Goal: Task Accomplishment & Management: Use online tool/utility

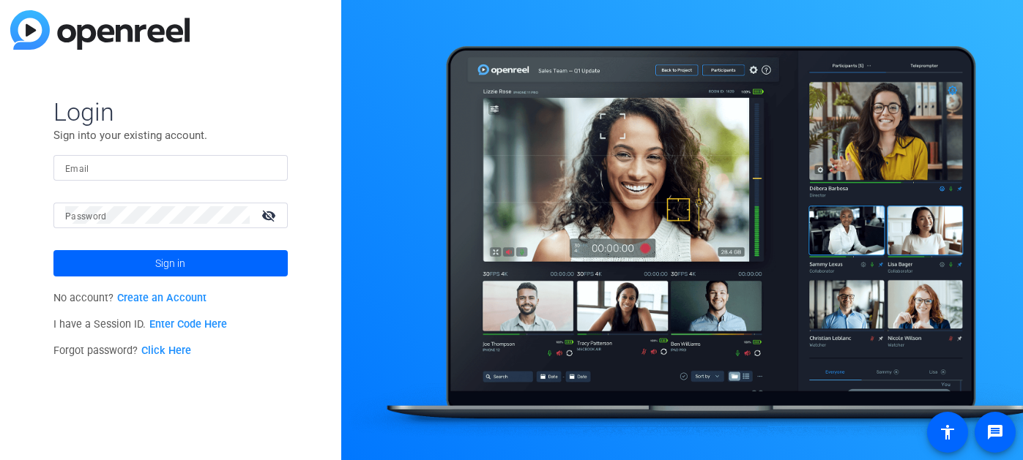
type input "[EMAIL_ADDRESS][DOMAIN_NAME]"
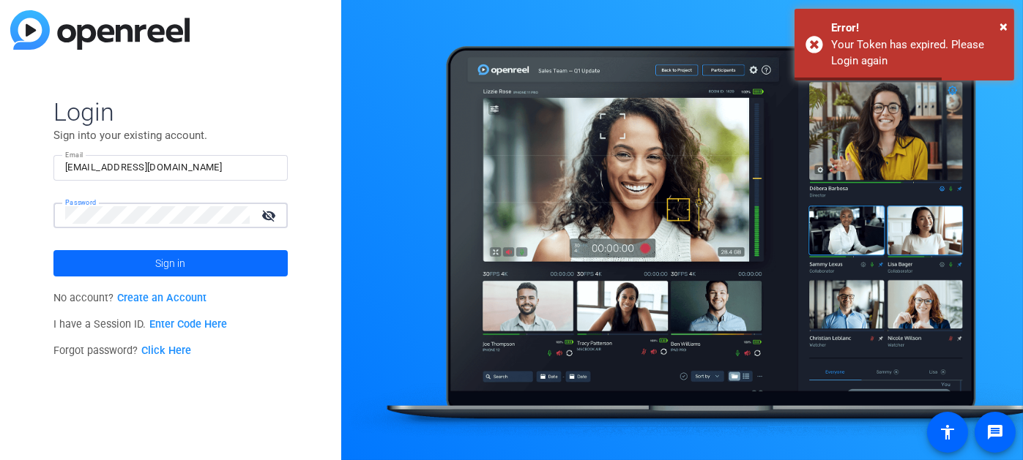
click at [146, 261] on span at bounding box center [170, 263] width 234 height 35
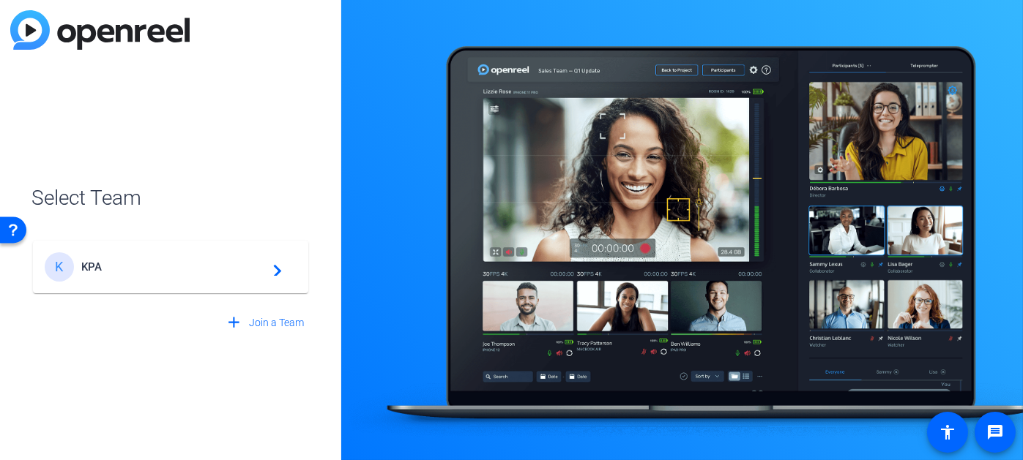
click at [276, 266] on mat-icon "navigate_next" at bounding box center [273, 267] width 18 height 18
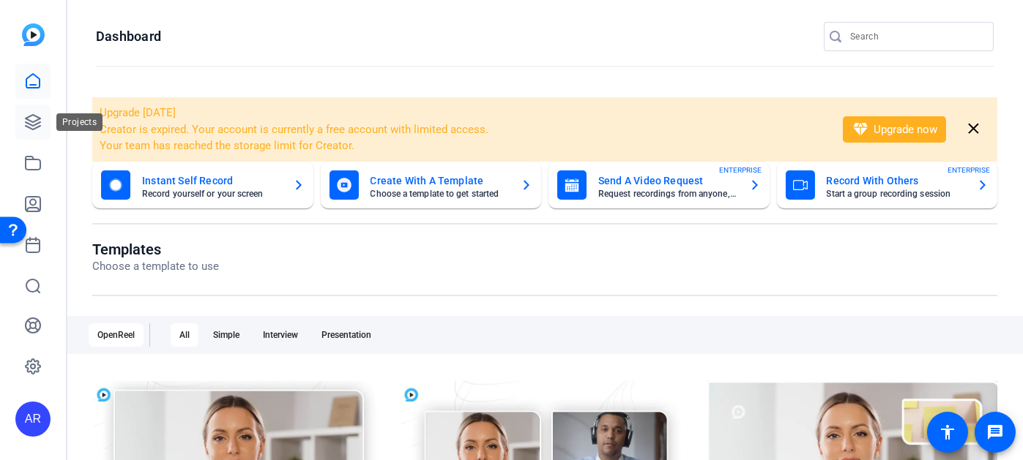
click at [31, 118] on icon at bounding box center [33, 122] width 18 height 18
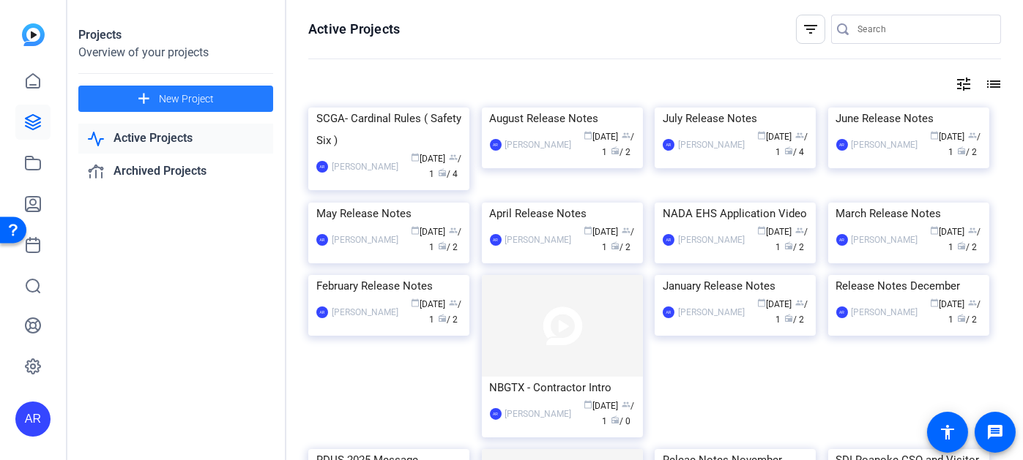
click at [191, 105] on span "New Project" at bounding box center [186, 99] width 55 height 15
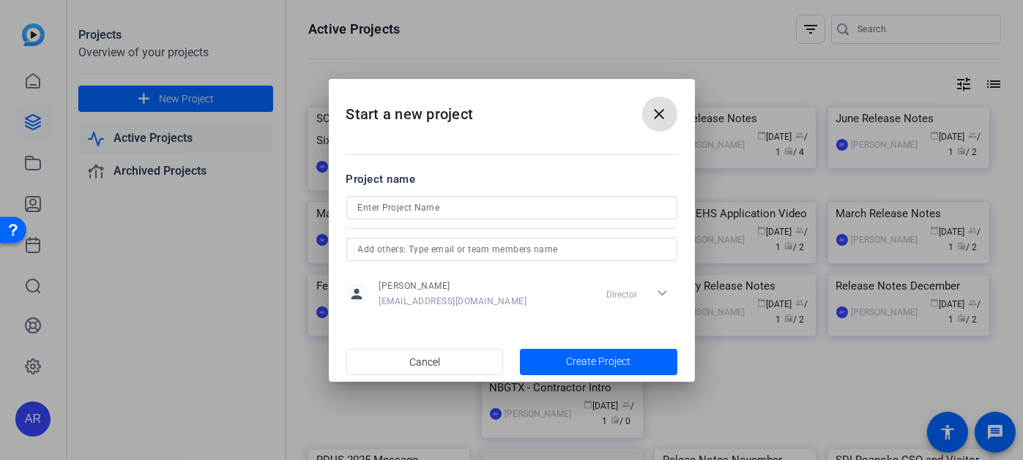
click at [422, 206] on input at bounding box center [511, 208] width 307 height 18
type input "September Release Notes"
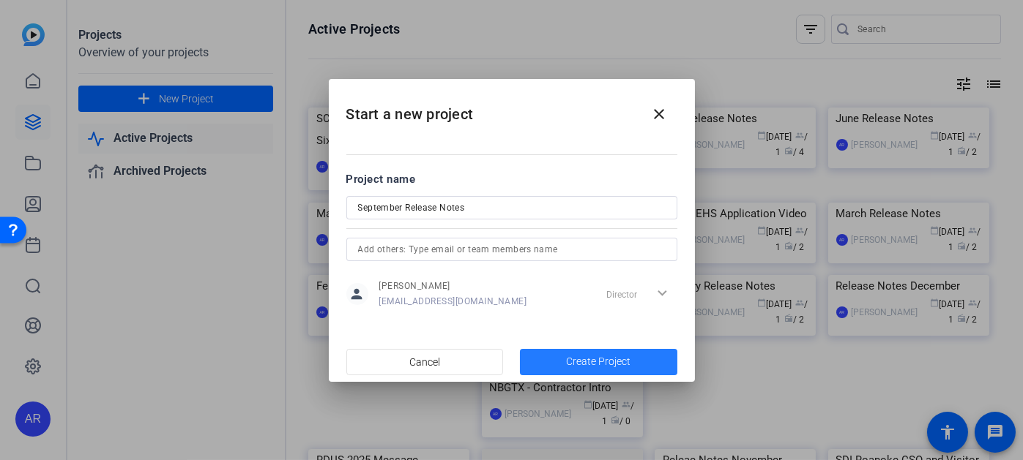
click at [597, 354] on span "Create Project" at bounding box center [598, 361] width 64 height 15
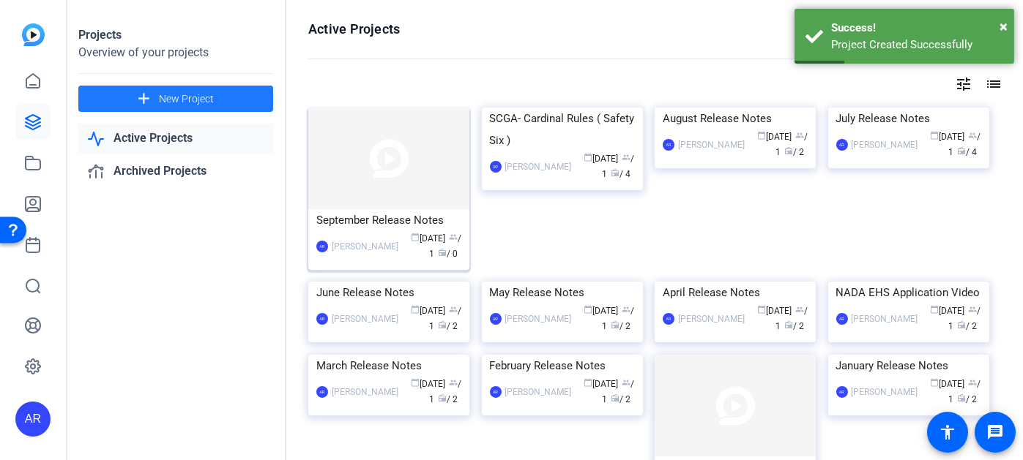
click at [402, 147] on img at bounding box center [388, 159] width 161 height 102
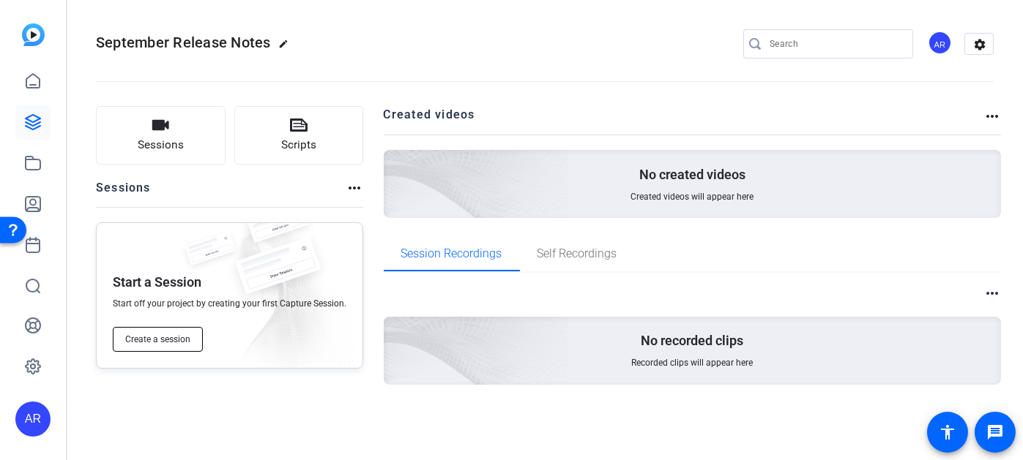
click at [165, 343] on span "Create a session" at bounding box center [157, 340] width 65 height 12
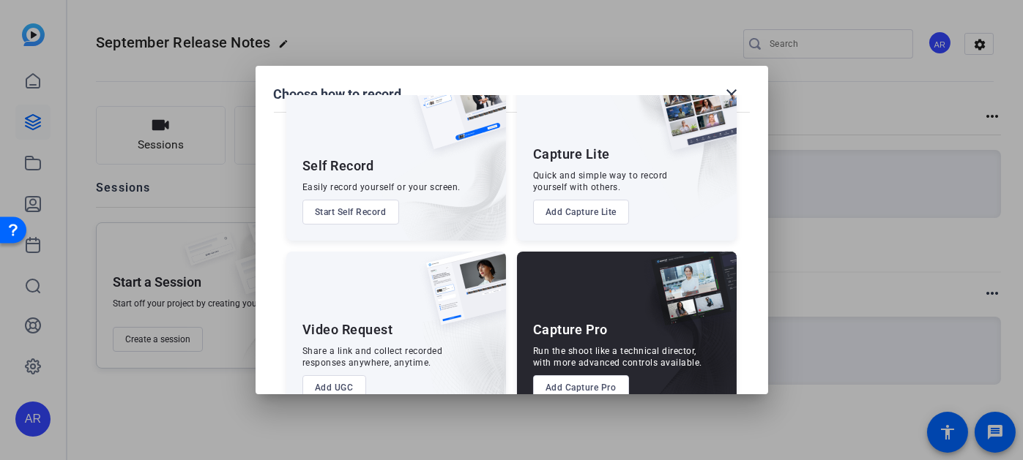
scroll to position [85, 0]
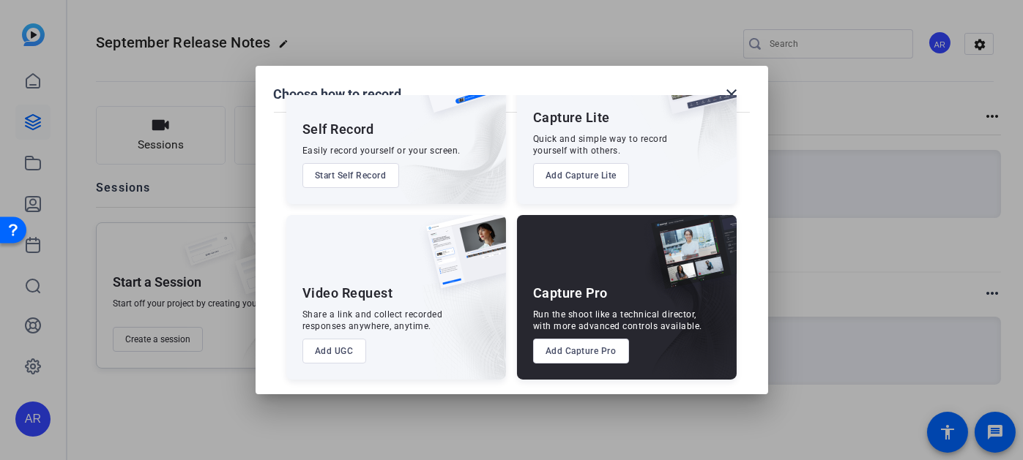
click at [582, 352] on button "Add Capture Pro" at bounding box center [581, 351] width 96 height 25
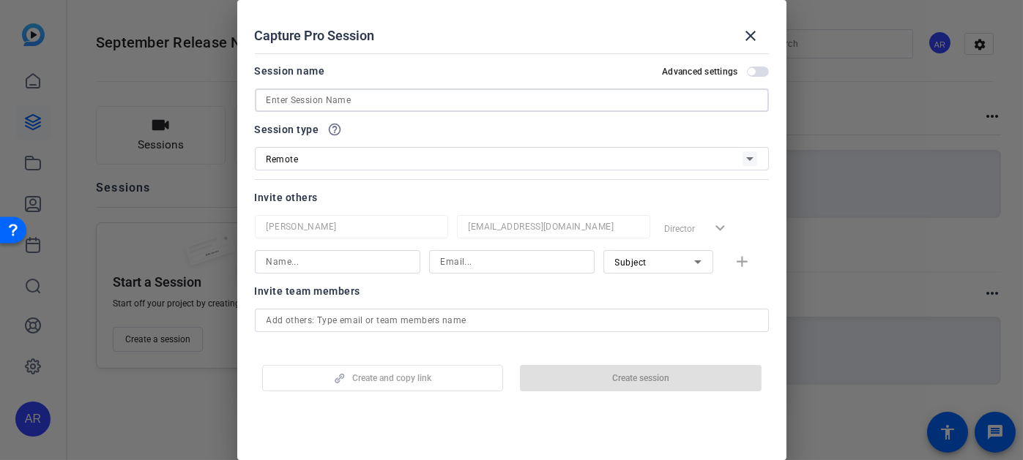
click at [332, 93] on input at bounding box center [511, 101] width 491 height 18
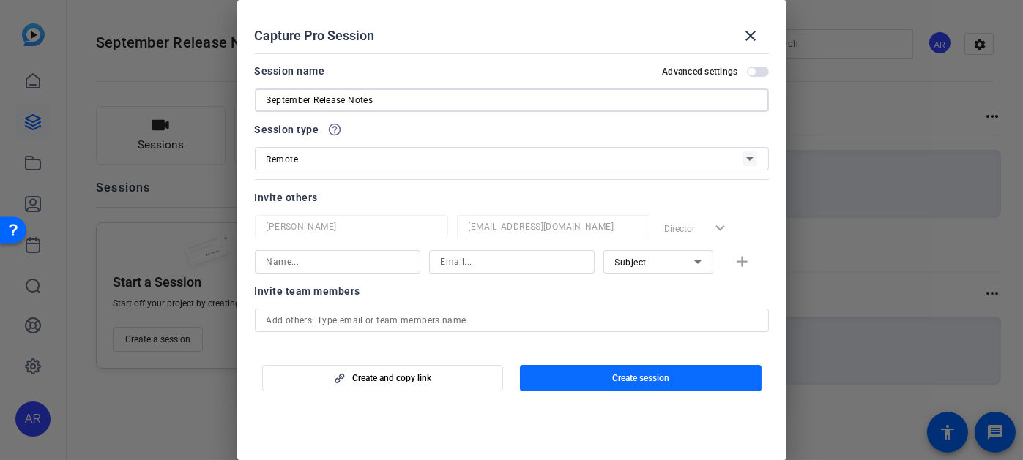
type input "September Release Notes"
click at [651, 374] on span "Create session" at bounding box center [640, 379] width 57 height 12
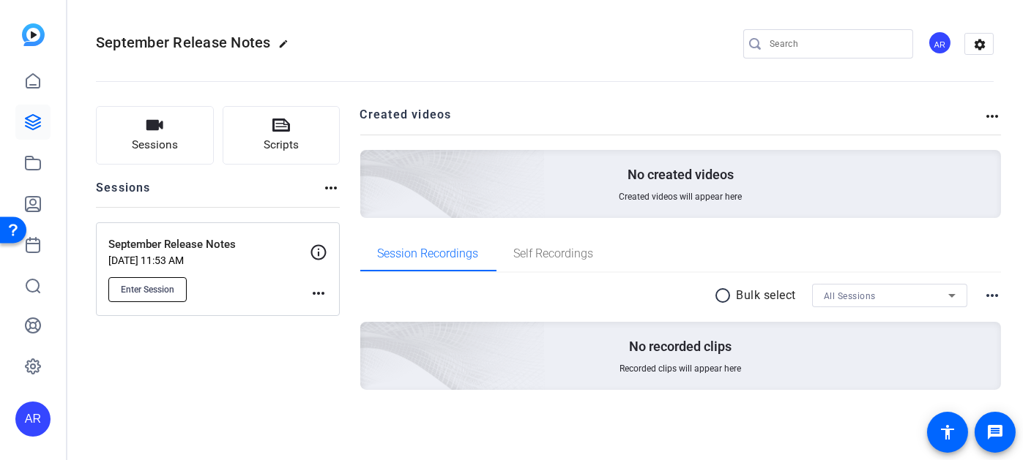
click at [140, 284] on span "Enter Session" at bounding box center [147, 290] width 53 height 12
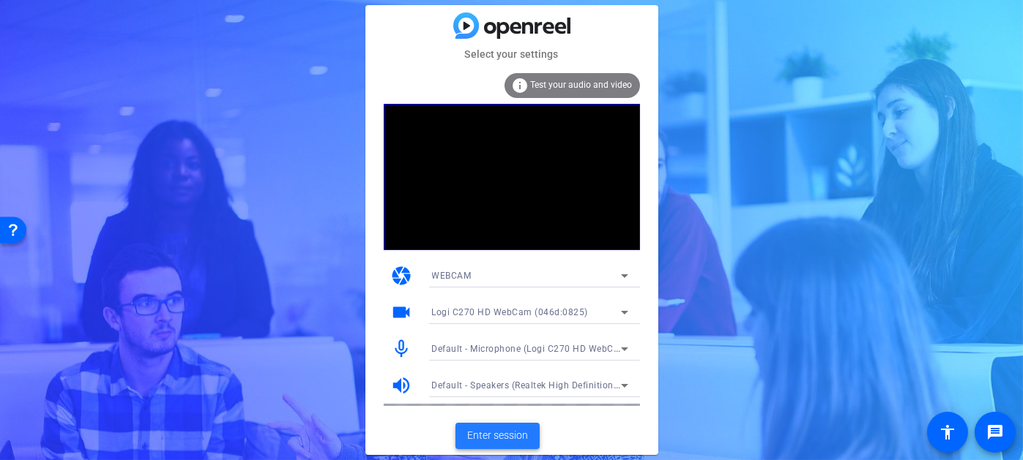
click at [511, 439] on span "Enter session" at bounding box center [497, 435] width 61 height 15
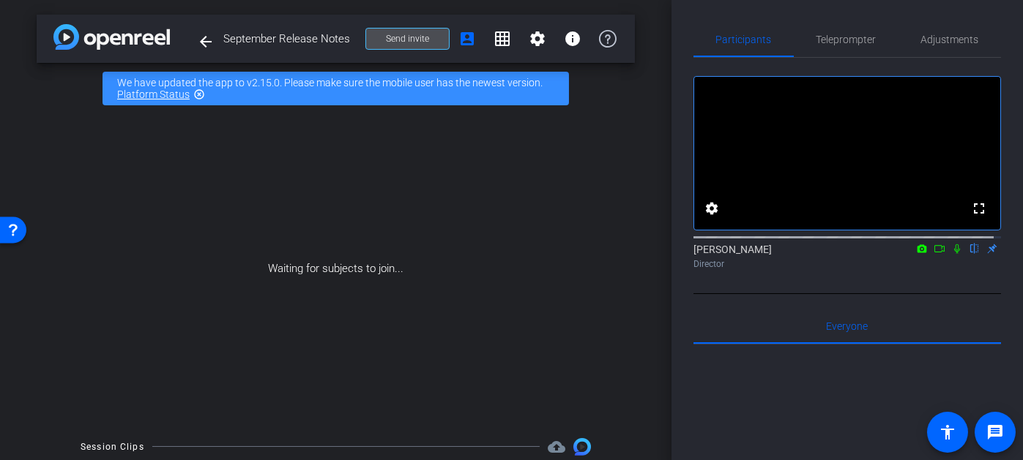
click at [411, 43] on span "Send invite" at bounding box center [407, 39] width 43 height 12
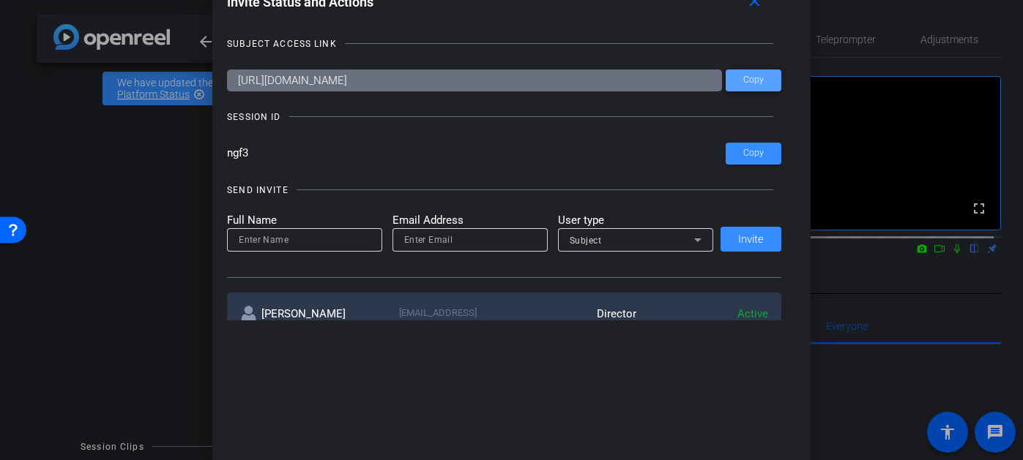
click at [739, 83] on span at bounding box center [754, 80] width 56 height 35
click at [751, 3] on mat-icon "close" at bounding box center [754, 2] width 18 height 18
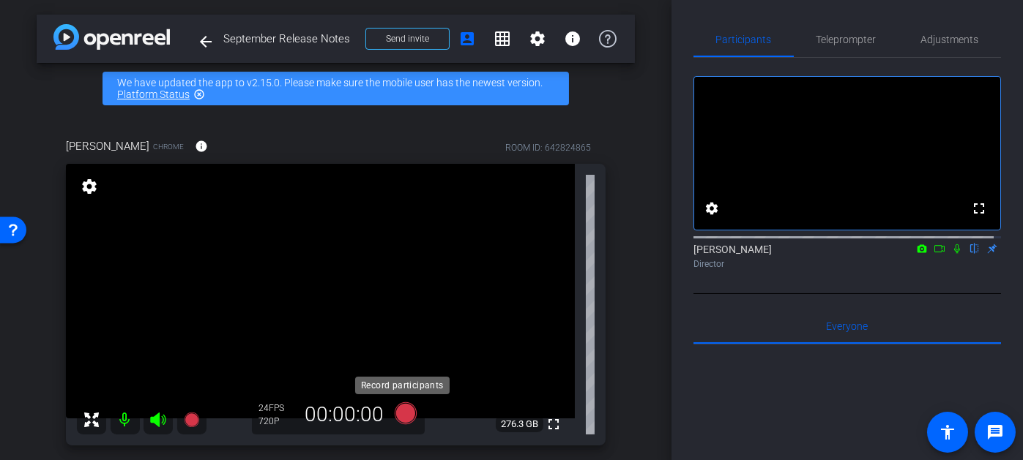
click at [401, 413] on icon at bounding box center [405, 414] width 22 height 22
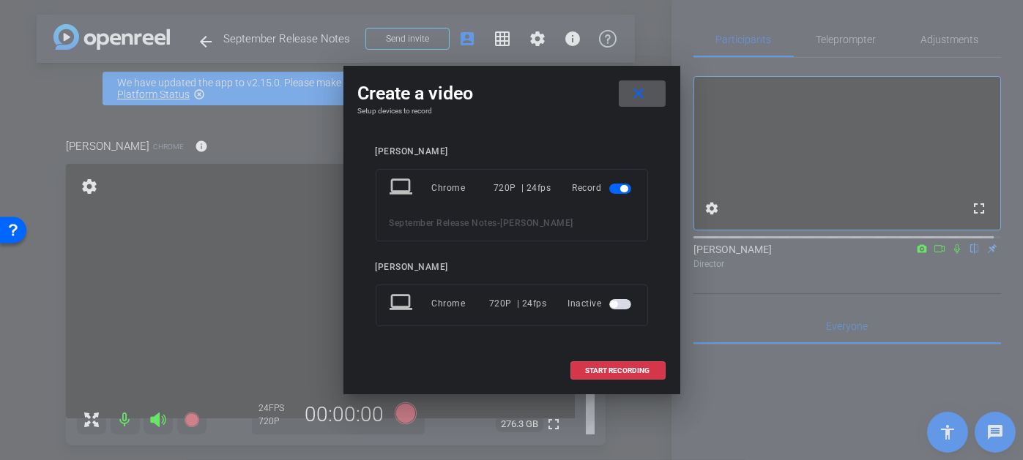
click at [625, 300] on span "button" at bounding box center [620, 304] width 22 height 10
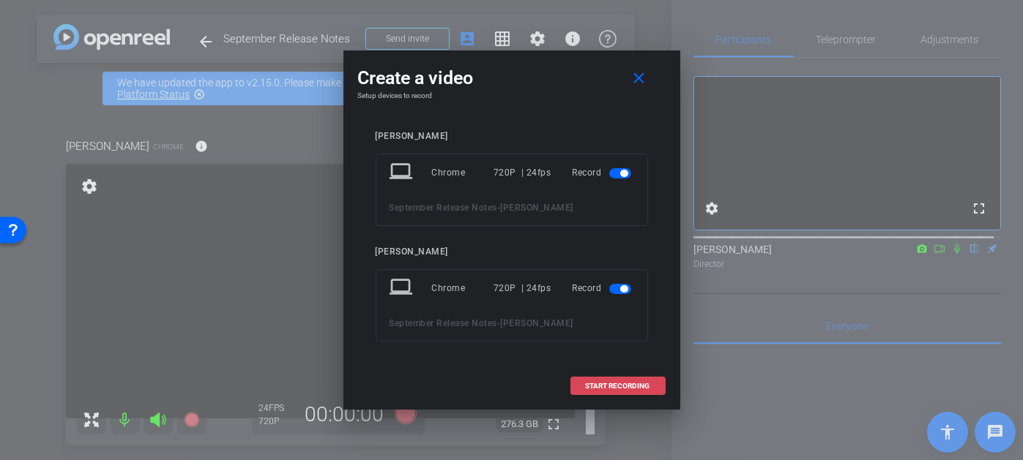
click at [607, 384] on span "START RECORDING" at bounding box center [618, 386] width 64 height 7
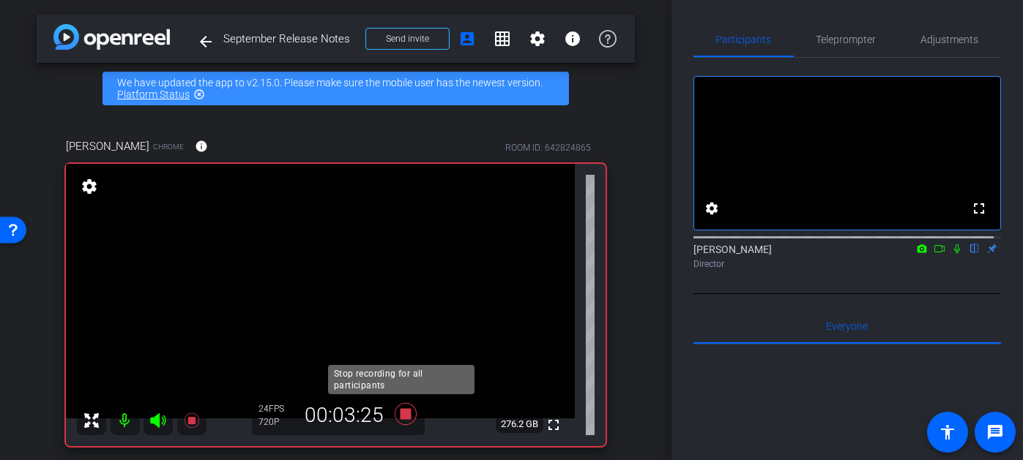
click at [404, 414] on icon at bounding box center [405, 414] width 22 height 22
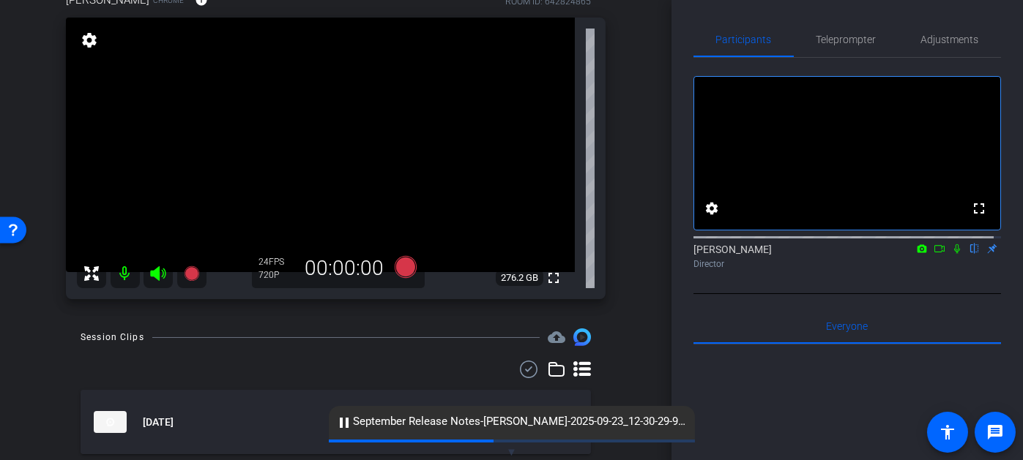
scroll to position [193, 0]
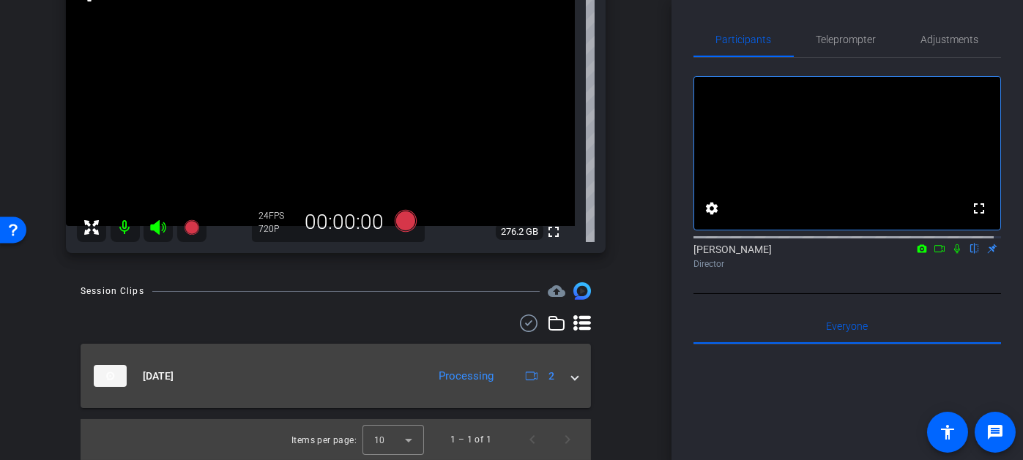
click at [571, 379] on mat-expansion-panel-header "Sep 23, 2025 Processing 2" at bounding box center [336, 376] width 510 height 64
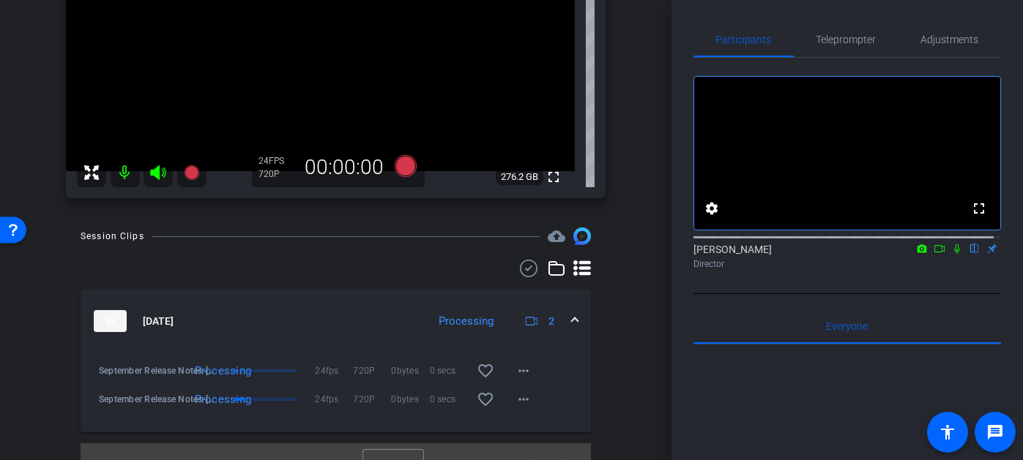
scroll to position [272, 0]
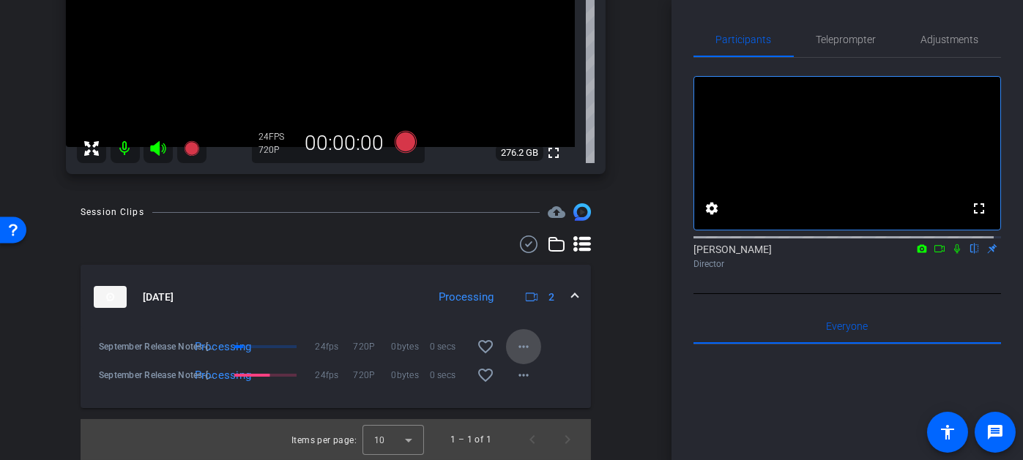
click at [515, 340] on mat-icon "more_horiz" at bounding box center [524, 347] width 18 height 18
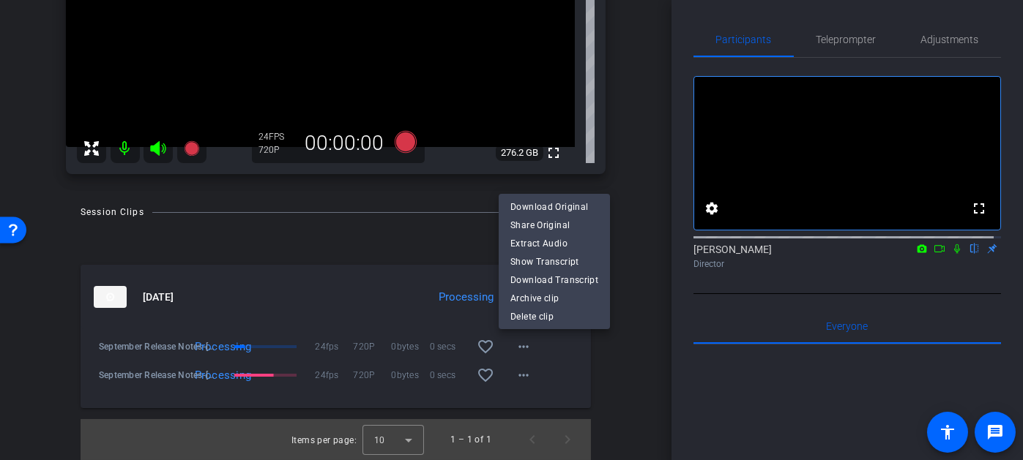
click at [615, 361] on div at bounding box center [511, 230] width 1023 height 460
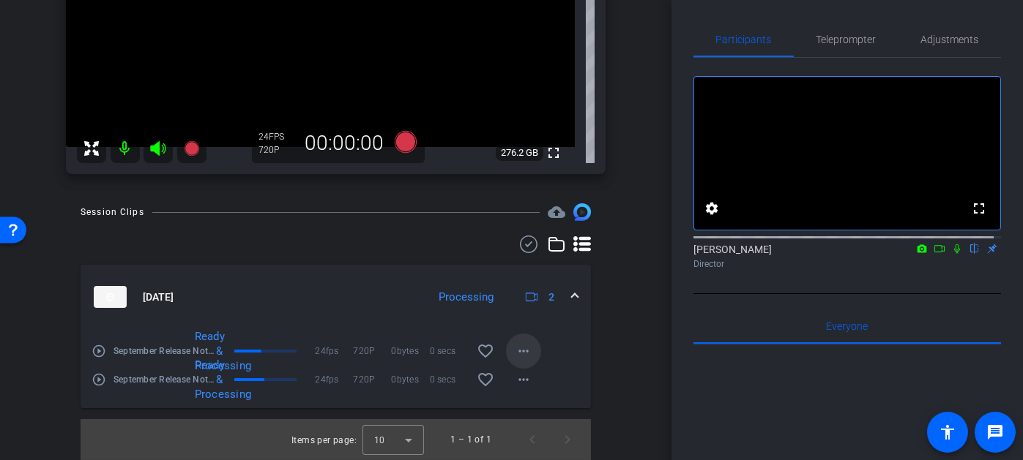
click at [518, 354] on mat-icon "more_horiz" at bounding box center [524, 352] width 18 height 18
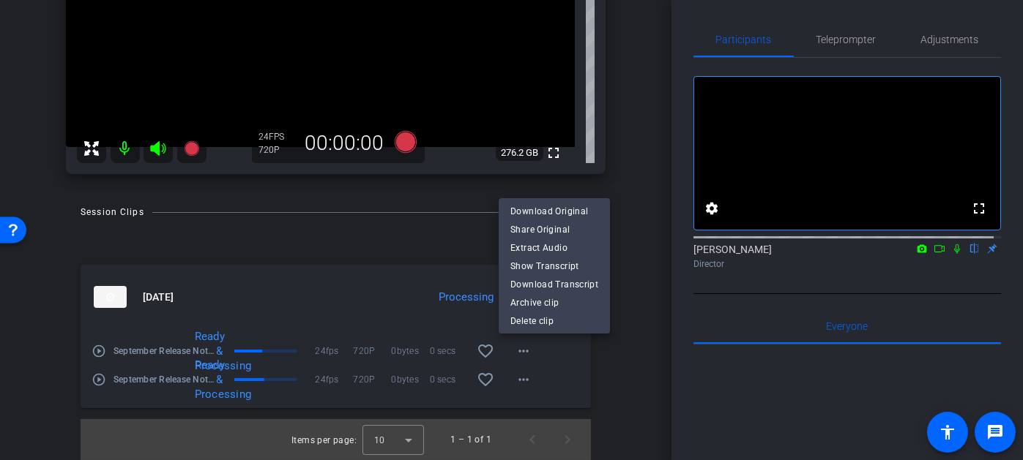
click at [612, 357] on div at bounding box center [511, 230] width 1023 height 460
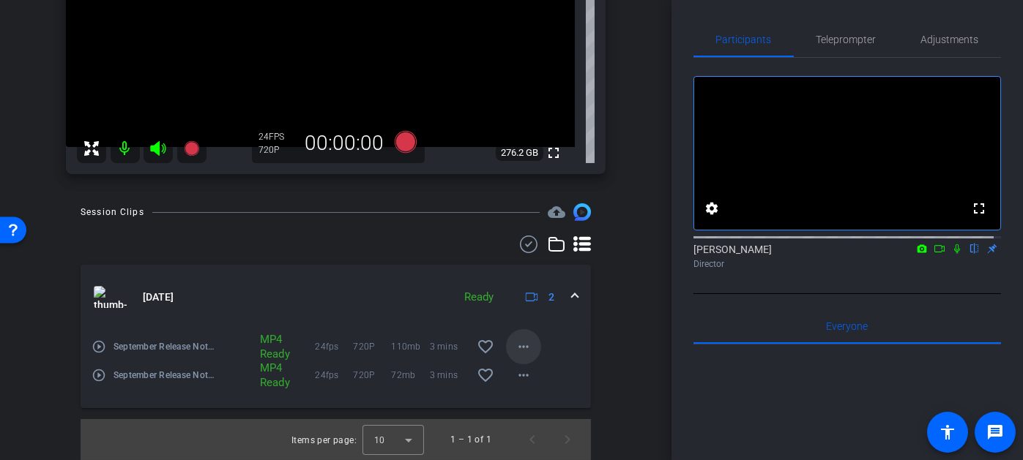
click at [515, 349] on mat-icon "more_horiz" at bounding box center [524, 347] width 18 height 18
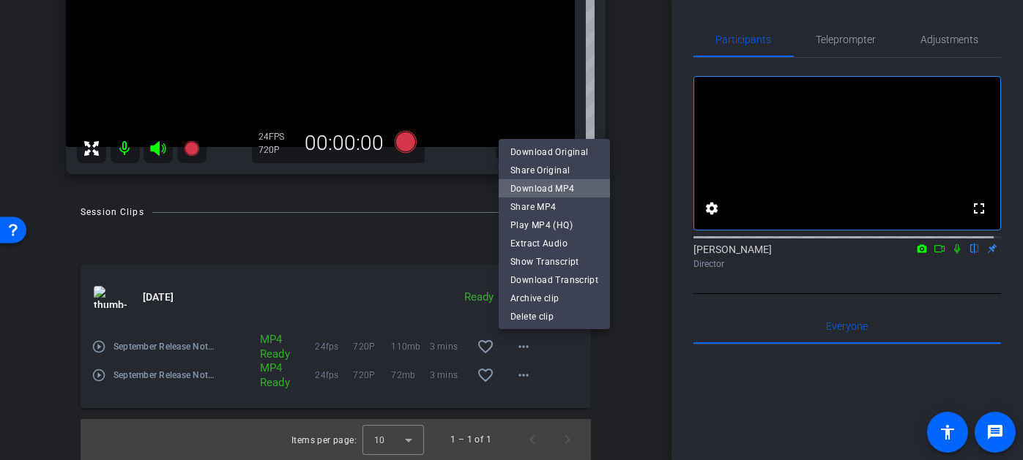
click at [556, 187] on span "Download MP4" at bounding box center [554, 188] width 88 height 18
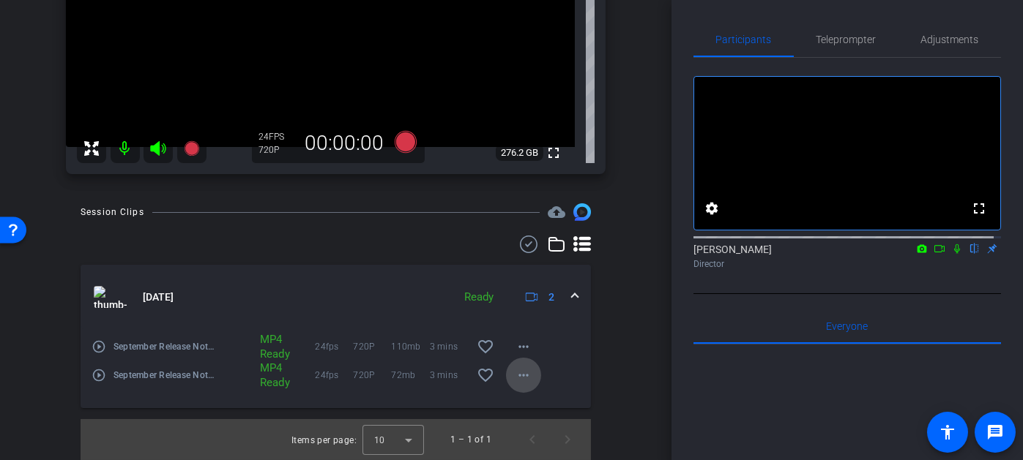
click at [523, 374] on mat-icon "more_horiz" at bounding box center [524, 376] width 18 height 18
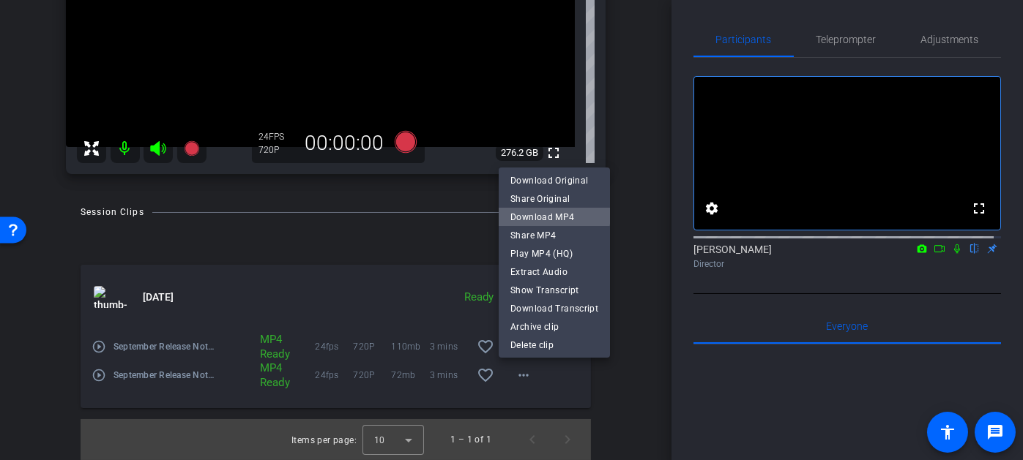
click at [554, 211] on span "Download MP4" at bounding box center [554, 217] width 88 height 18
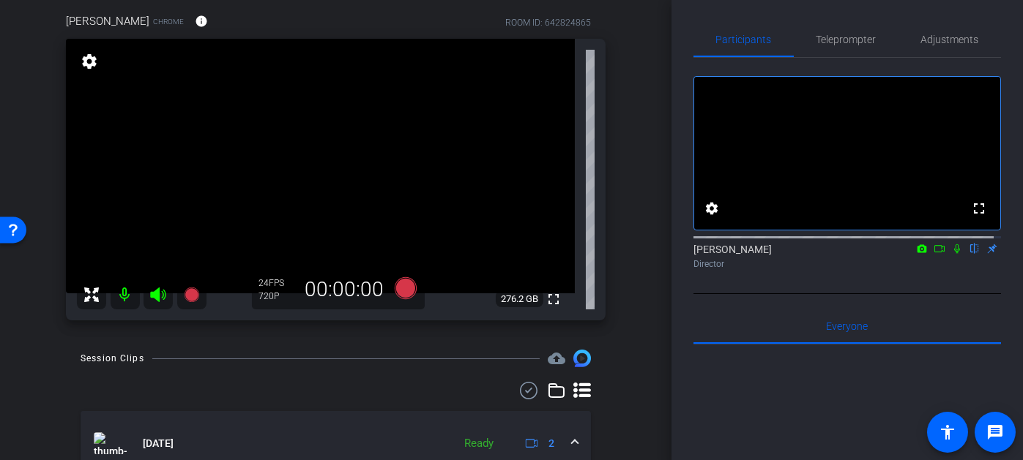
scroll to position [88, 0]
